Goal: Information Seeking & Learning: Learn about a topic

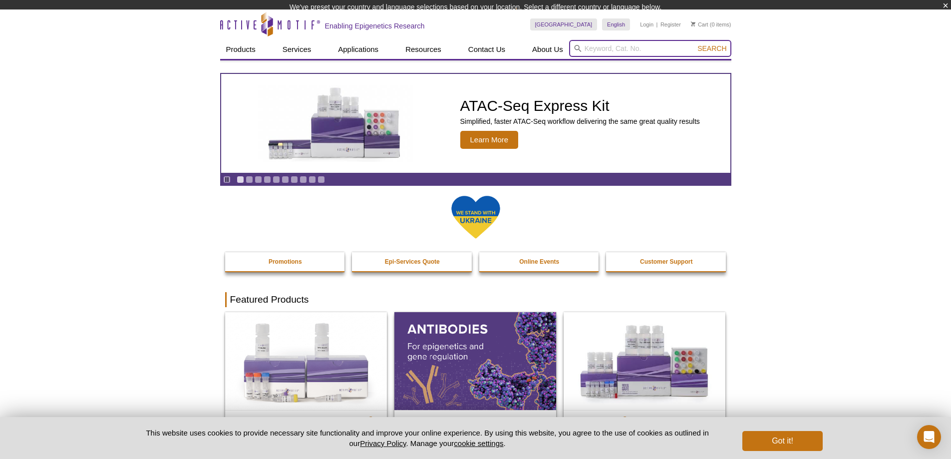
click at [594, 53] on input "search" at bounding box center [650, 48] width 162 height 17
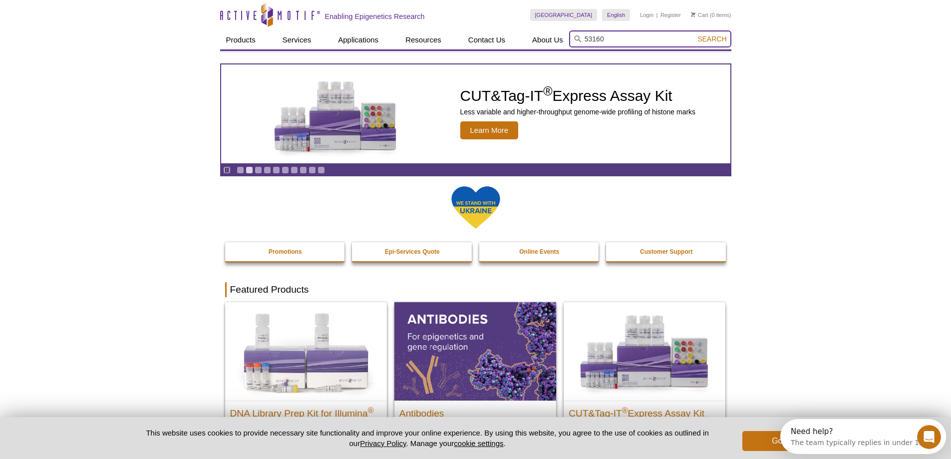
type input "53160"
click at [695, 34] on button "Search" at bounding box center [712, 38] width 35 height 9
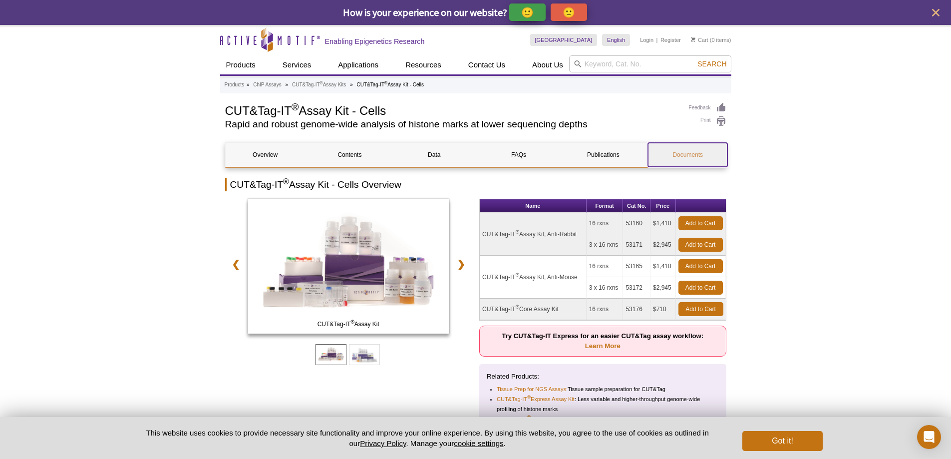
click at [699, 154] on link "Documents" at bounding box center [687, 155] width 79 height 24
click at [652, 58] on input "search" at bounding box center [650, 63] width 162 height 17
click at [645, 62] on input "search" at bounding box center [650, 63] width 162 height 17
click at [932, 12] on icon "close" at bounding box center [936, 12] width 12 height 12
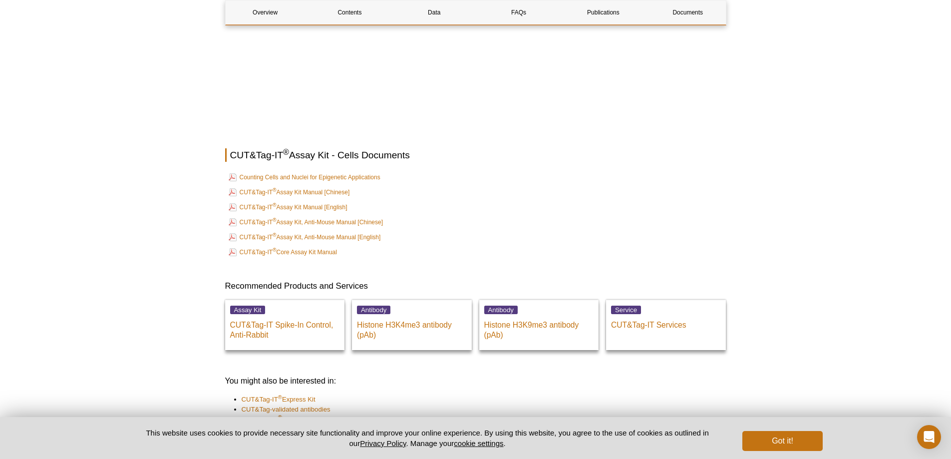
scroll to position [3691, 0]
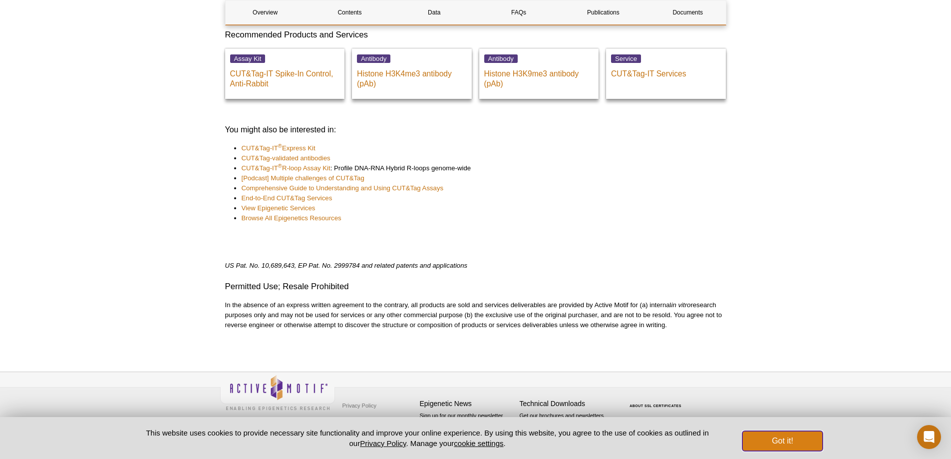
click at [773, 439] on button "Got it!" at bounding box center [783, 441] width 80 height 20
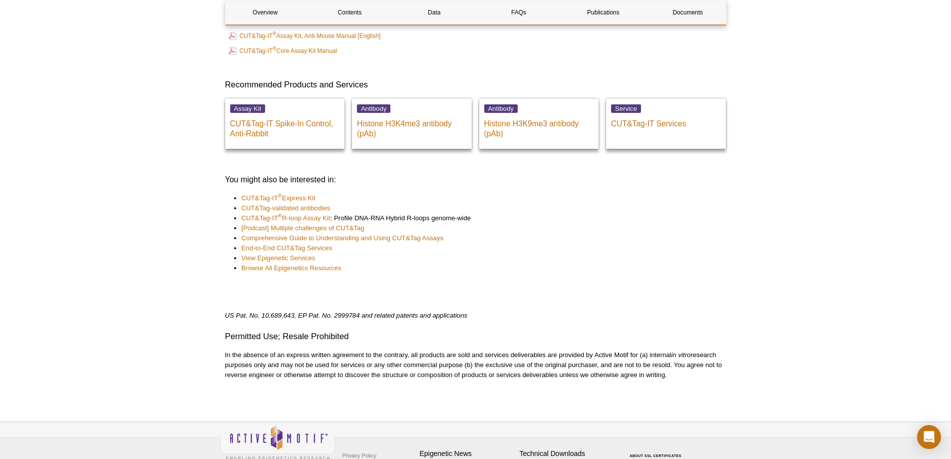
drag, startPoint x: 710, startPoint y: 310, endPoint x: 709, endPoint y: 304, distance: 6.0
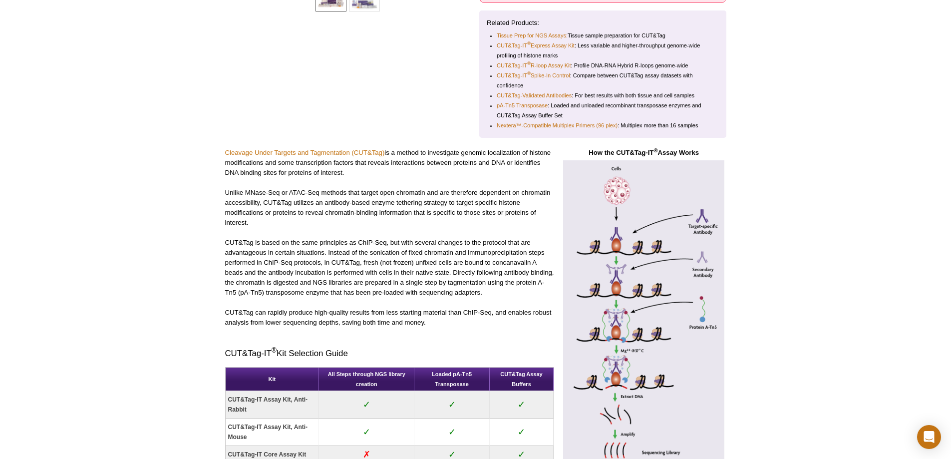
scroll to position [0, 0]
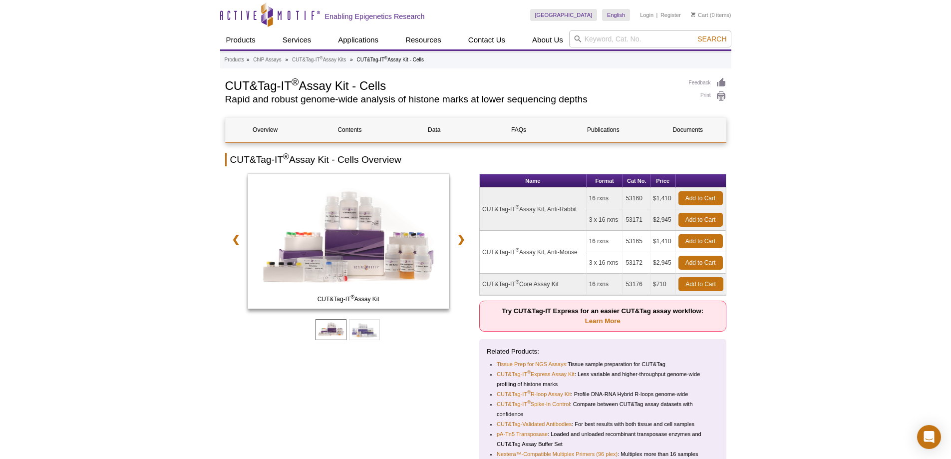
drag, startPoint x: 483, startPoint y: 207, endPoint x: 580, endPoint y: 207, distance: 96.4
click at [580, 207] on td "CUT&Tag-IT ® Assay Kit, Anti-Rabbit" at bounding box center [533, 209] width 107 height 43
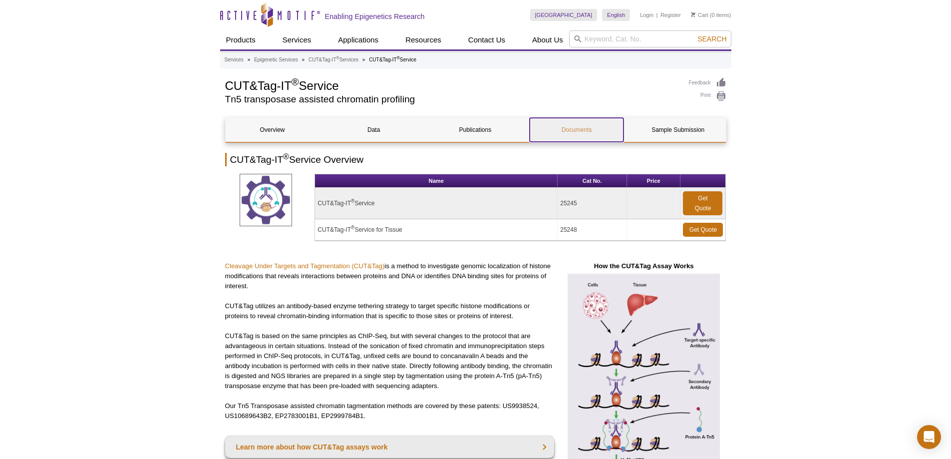
click at [568, 128] on link "Documents" at bounding box center [577, 130] width 94 height 24
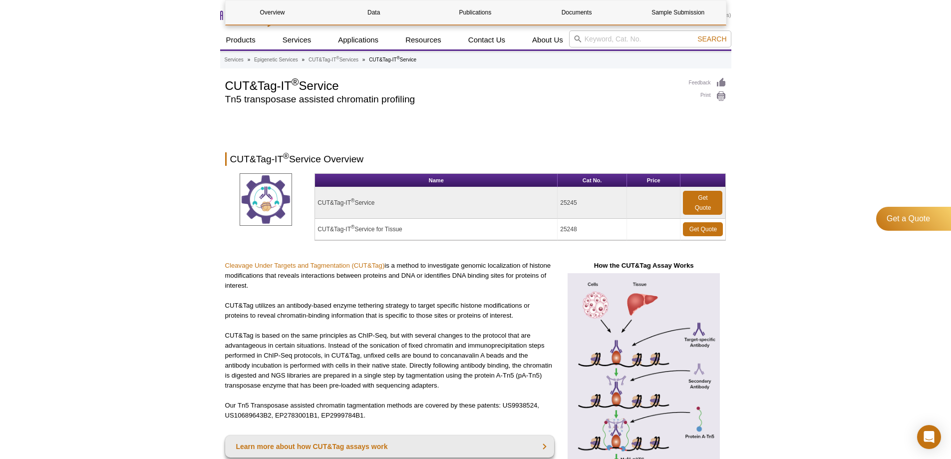
scroll to position [1296, 0]
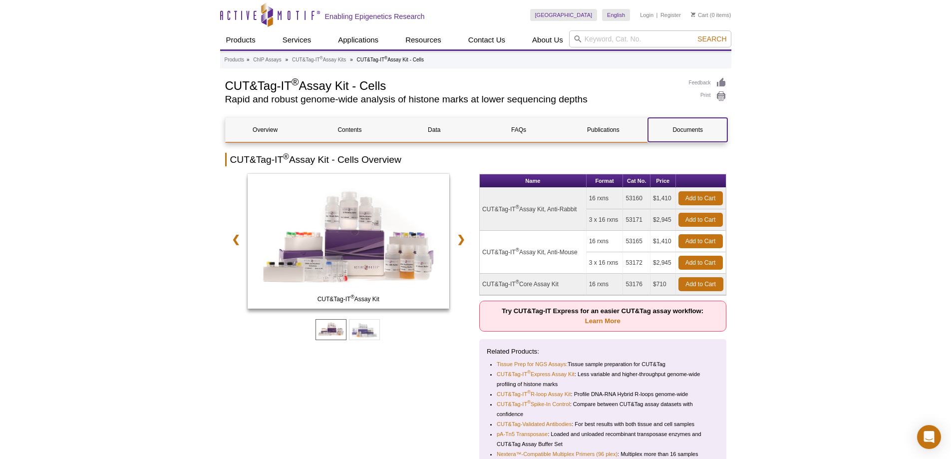
click at [701, 126] on link "Documents" at bounding box center [687, 130] width 79 height 24
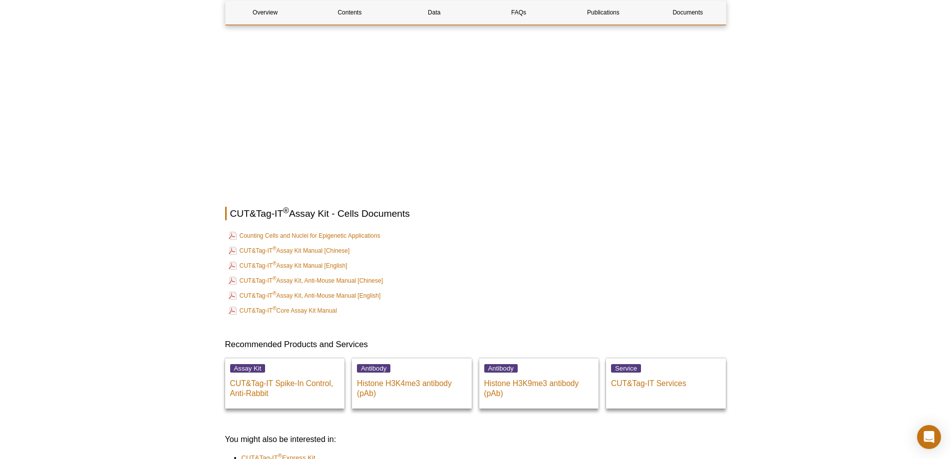
scroll to position [3013, 0]
